Goal: Find specific page/section: Find specific page/section

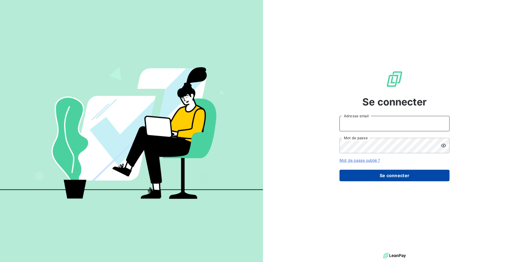
type input "[EMAIL_ADDRESS][DOMAIN_NAME]"
click at [385, 175] on button "Se connecter" at bounding box center [394, 176] width 110 height 12
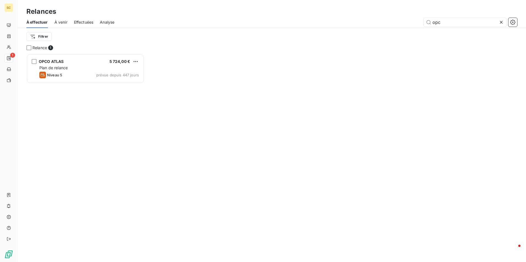
scroll to position [204, 114]
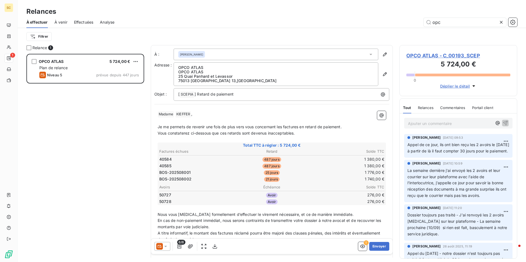
drag, startPoint x: 451, startPoint y: 23, endPoint x: 411, endPoint y: 21, distance: 40.7
click at [411, 21] on div "opc" at bounding box center [319, 22] width 396 height 9
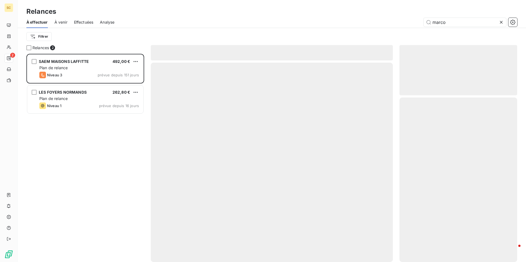
scroll to position [204, 114]
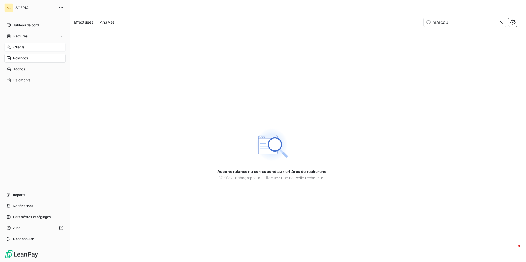
type input "marcou"
click at [19, 48] on span "Clients" at bounding box center [18, 47] width 11 height 5
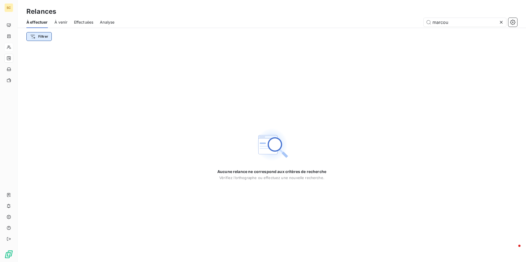
click at [43, 38] on html "SC Relances À effectuer À venir Effectuées Analyse marcou Filtrer Aucune relanc…" at bounding box center [263, 131] width 526 height 262
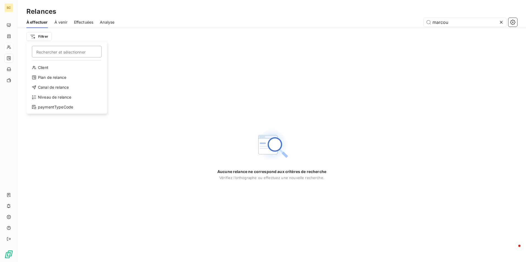
click at [43, 38] on html "SC Relances À effectuer À venir Effectuées Analyse marcou Filtrer Rechercher et…" at bounding box center [263, 131] width 526 height 262
drag, startPoint x: 298, startPoint y: 54, endPoint x: 301, endPoint y: 54, distance: 3.6
click at [301, 54] on div "Aucune relance ne correspond aux critères de recherche [PERSON_NAME] l’orthogra…" at bounding box center [272, 153] width 508 height 217
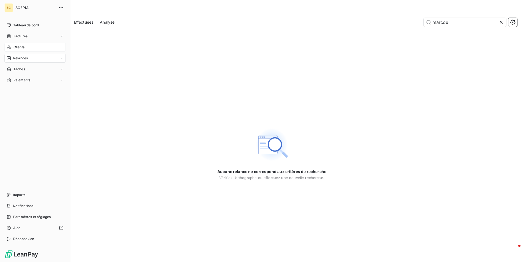
click at [20, 48] on span "Clients" at bounding box center [18, 47] width 11 height 5
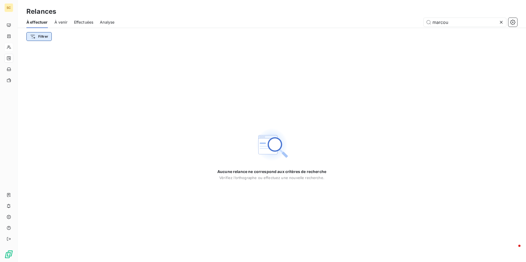
click at [37, 35] on html "SC Relances À effectuer À venir Effectuées Analyse marcou Filtrer Aucune relanc…" at bounding box center [263, 131] width 526 height 262
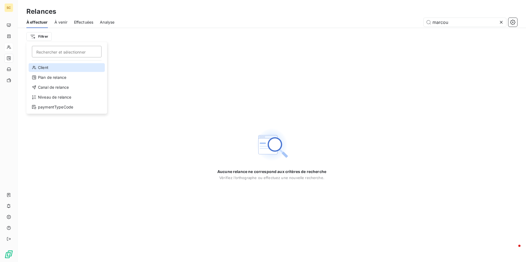
click at [39, 64] on div "Client" at bounding box center [67, 67] width 76 height 9
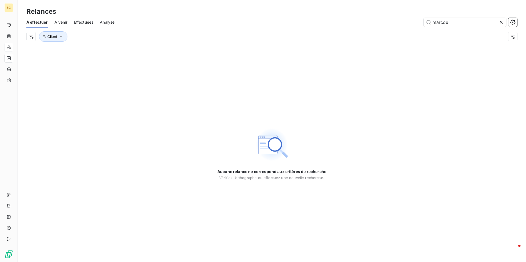
click at [264, 56] on div "Aucune relance ne correspond aux critères de recherche [PERSON_NAME] l’orthogra…" at bounding box center [272, 153] width 508 height 217
click at [454, 21] on input "marcou" at bounding box center [465, 22] width 83 height 9
drag, startPoint x: 454, startPoint y: 21, endPoint x: 423, endPoint y: 21, distance: 30.5
click at [423, 21] on div "marcou" at bounding box center [319, 22] width 396 height 9
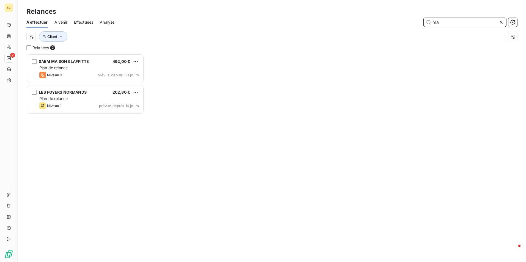
scroll to position [204, 114]
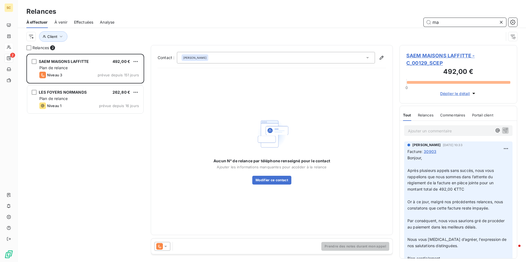
scroll to position [204, 114]
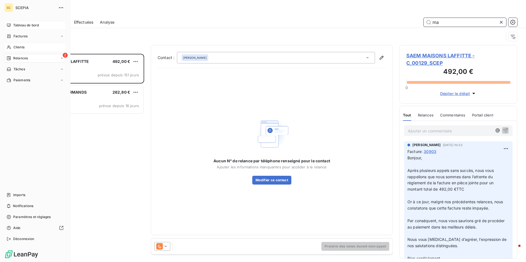
type input "ma"
click at [20, 26] on span "Tableau de bord" at bounding box center [26, 25] width 26 height 5
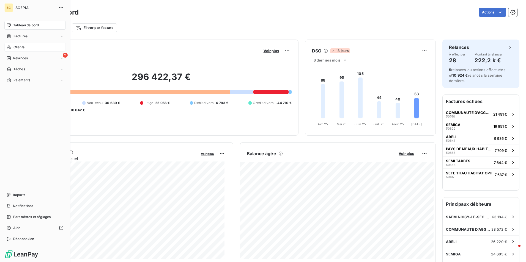
click at [15, 49] on span "Clients" at bounding box center [18, 47] width 11 height 5
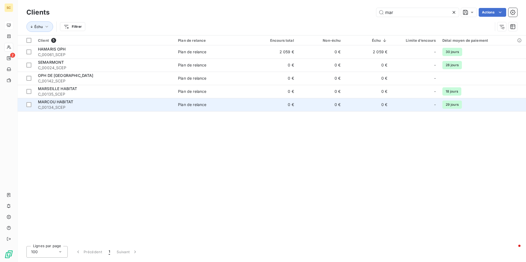
type input "mar"
click at [66, 106] on span "C_00134_SCEP" at bounding box center [104, 108] width 133 height 6
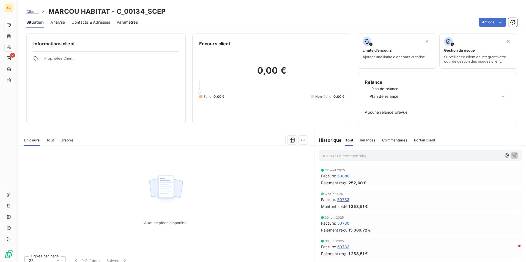
click at [84, 22] on span "Contacts & Adresses" at bounding box center [91, 23] width 39 height 6
